Goal: Information Seeking & Learning: Learn about a topic

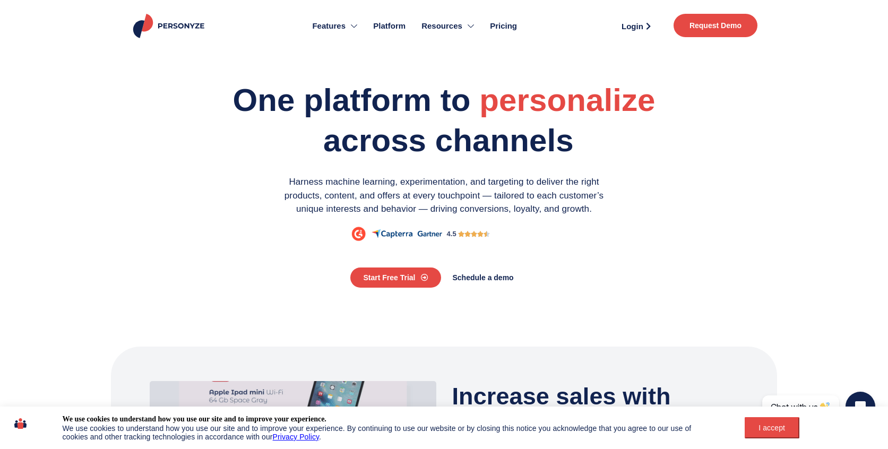
click at [765, 435] on button "I accept" at bounding box center [772, 427] width 55 height 21
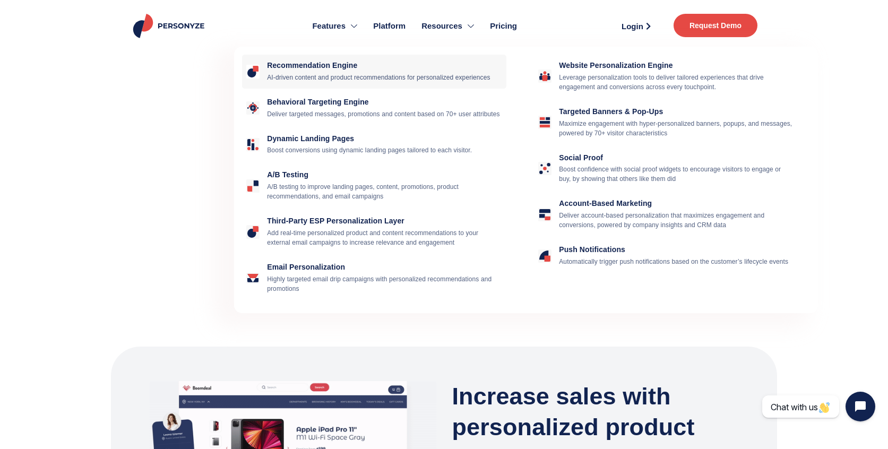
click at [316, 66] on h4 "Recommendation Engine" at bounding box center [384, 65] width 235 height 9
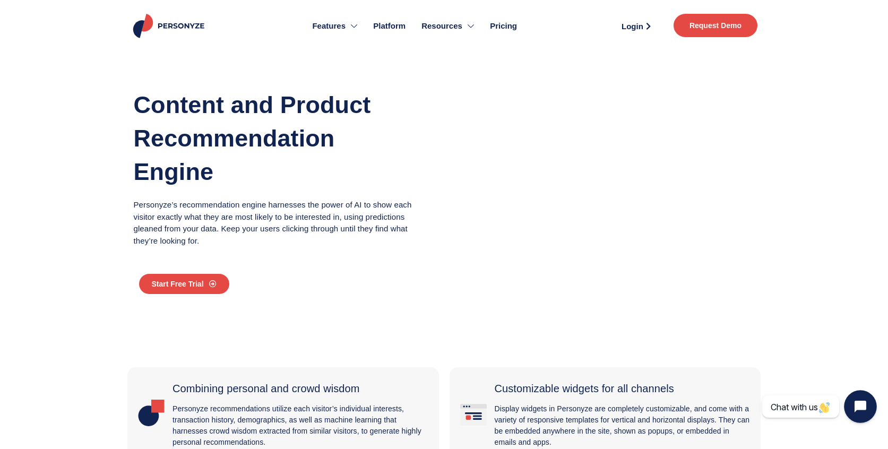
click at [863, 409] on icon "Open chat widget" at bounding box center [867, 407] width 10 height 10
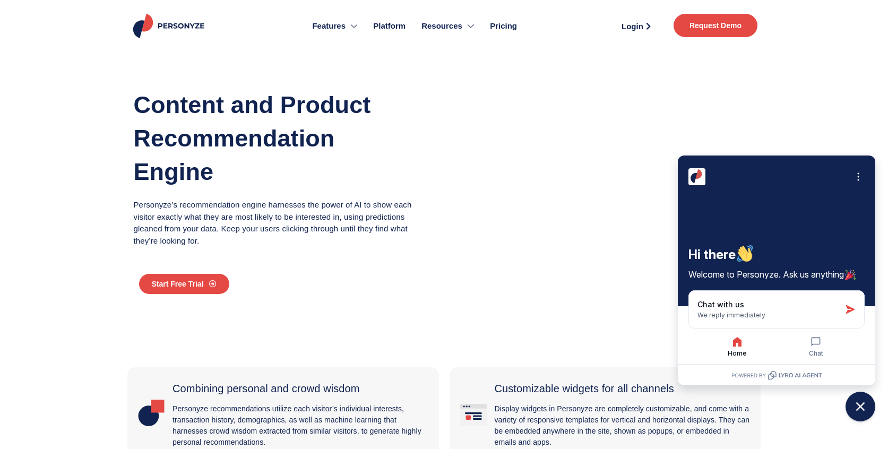
click at [835, 125] on section "Content and Product Recommendation Engine Personyze’s recommendation engine har…" at bounding box center [444, 195] width 888 height 297
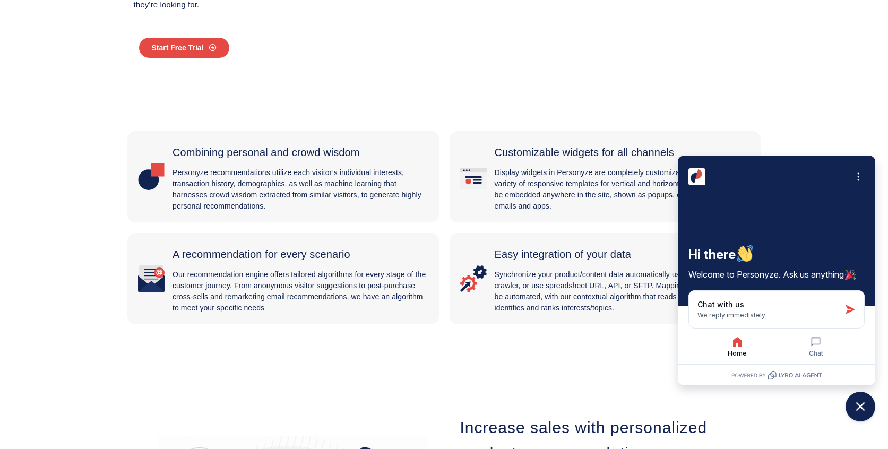
scroll to position [239, 0]
